Goal: Transaction & Acquisition: Purchase product/service

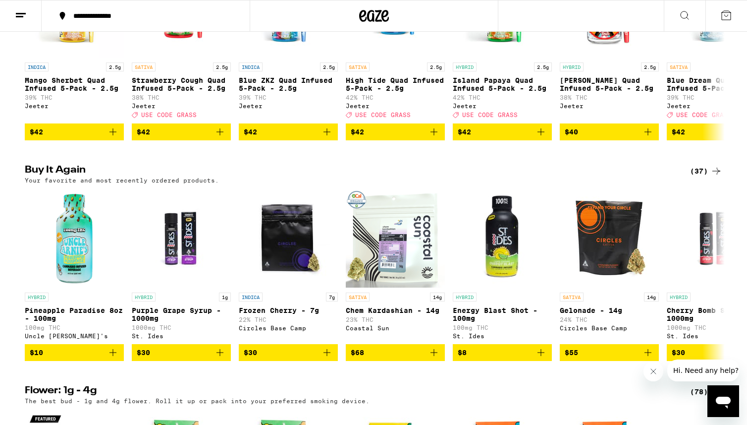
scroll to position [746, 0]
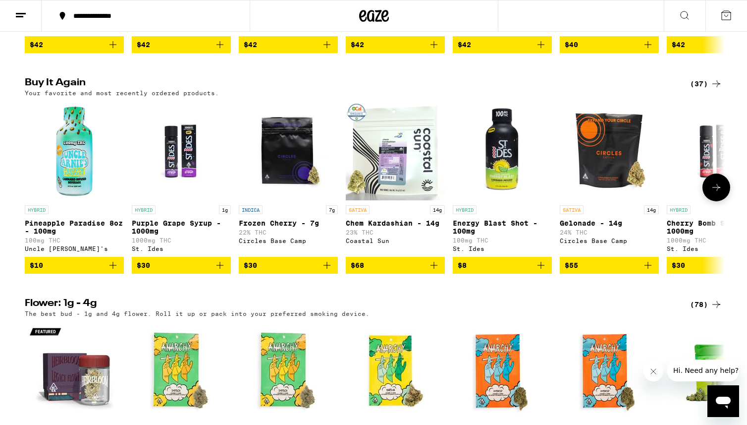
click at [714, 193] on icon at bounding box center [717, 187] width 12 height 12
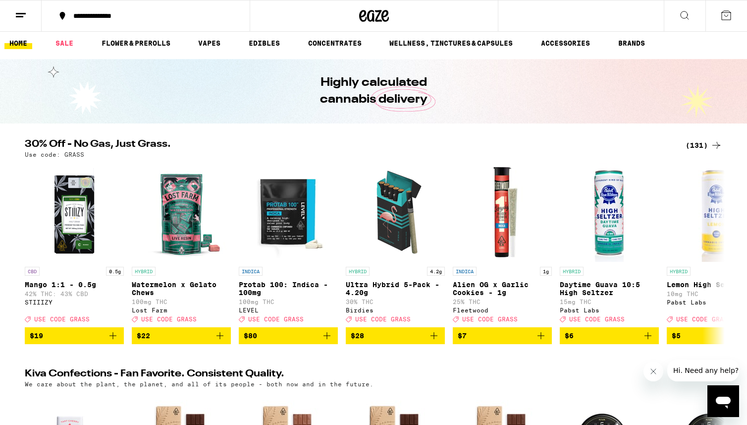
scroll to position [0, 0]
